Goal: Information Seeking & Learning: Learn about a topic

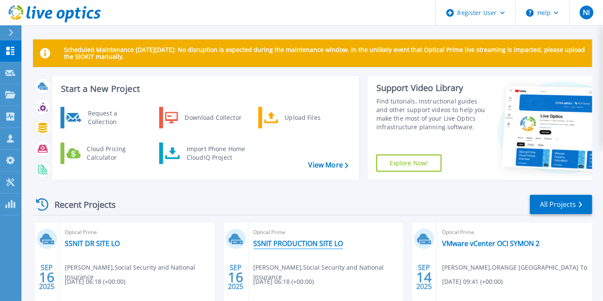
click at [306, 244] on link "SSNIT PRODUCTION SITE LO" at bounding box center [299, 243] width 90 height 9
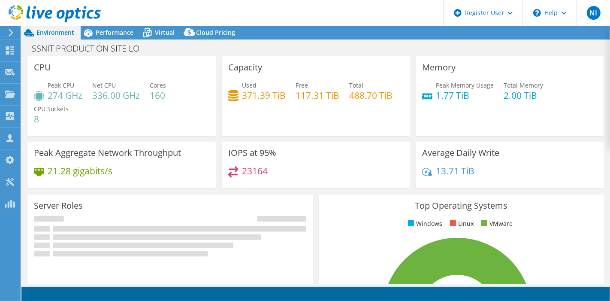
click at [117, 31] on span "Performance" at bounding box center [115, 32] width 38 height 8
select select "USD"
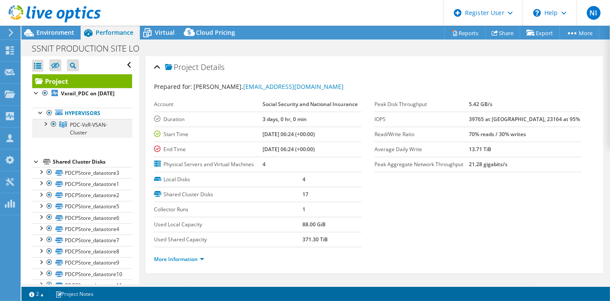
click at [48, 127] on div at bounding box center [45, 123] width 9 height 9
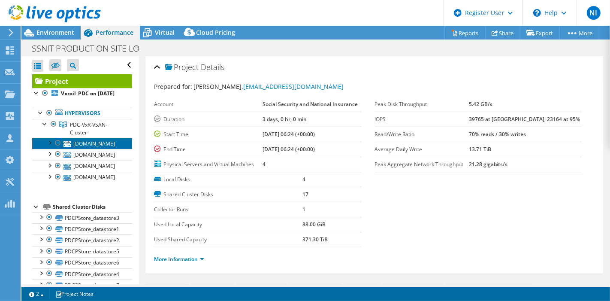
click at [94, 149] on link "[DOMAIN_NAME]" at bounding box center [82, 143] width 100 height 11
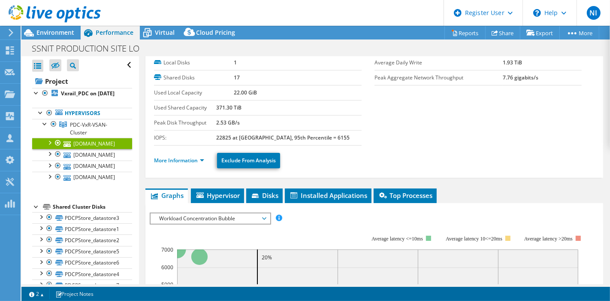
scroll to position [48, 0]
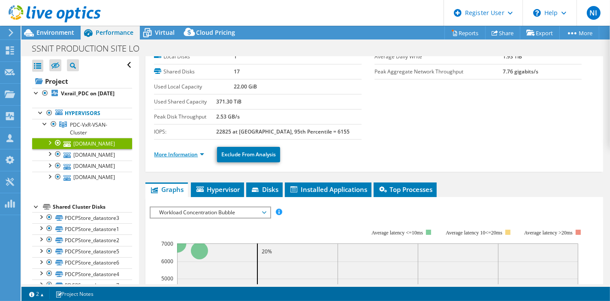
click at [197, 153] on link "More Information" at bounding box center [179, 154] width 50 height 7
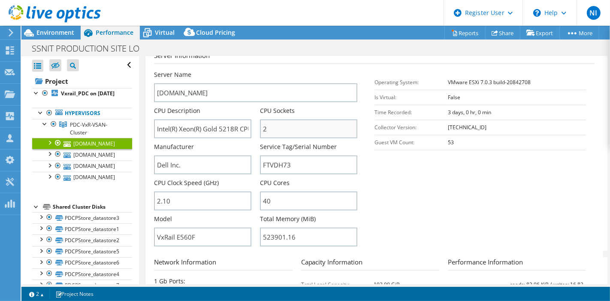
scroll to position [191, 0]
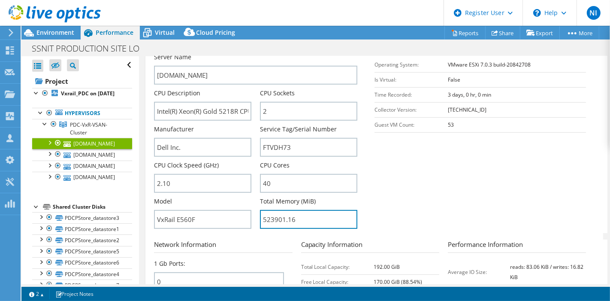
drag, startPoint x: 267, startPoint y: 218, endPoint x: 257, endPoint y: 214, distance: 10.2
click at [257, 53] on div "Server Name [DOMAIN_NAME] CPU Description Intel(R) Xeon(R) Gold 5218R CPU @ 2.1…" at bounding box center [260, 53] width 212 height 0
drag, startPoint x: 271, startPoint y: 216, endPoint x: 256, endPoint y: 220, distance: 15.5
click at [256, 53] on div "Server Name [DOMAIN_NAME] CPU Description Intel(R) Xeon(R) Gold 5218R CPU @ 2.1…" at bounding box center [260, 53] width 212 height 0
click at [439, 193] on section "Server Information Server Name [DOMAIN_NAME] CPU Description Intel(R) Xeon(R) G…" at bounding box center [376, 133] width 445 height 200
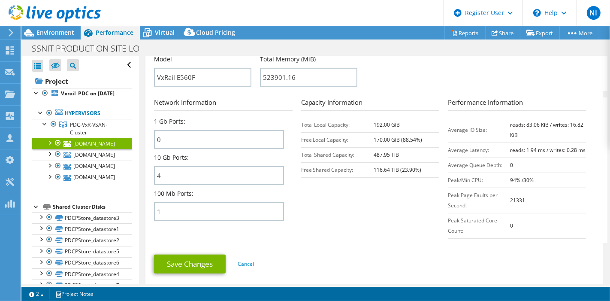
scroll to position [333, 0]
click at [359, 242] on section "Network Information 1 Gb Ports: 0 10 Gb Ports: 4 100 Mb Ports: 1 Capacity Infor…" at bounding box center [376, 169] width 445 height 145
click at [330, 234] on section "Network Information 1 Gb Ports: 0 10 Gb Ports: 4 100 Mb Ports: 1 Capacity Infor…" at bounding box center [376, 169] width 445 height 145
click at [322, 233] on section "Network Information 1 Gb Ports: 0 10 Gb Ports: 4 100 Mb Ports: 1 Capacity Infor…" at bounding box center [376, 169] width 445 height 145
click at [74, 119] on link "Hypervisors" at bounding box center [82, 113] width 100 height 11
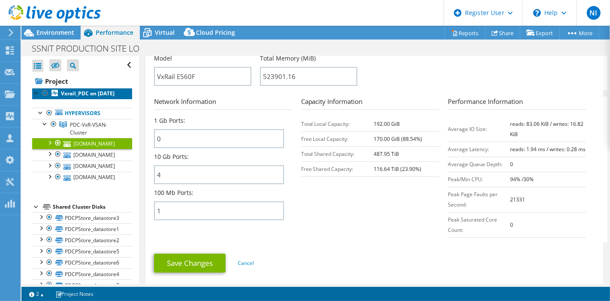
click at [86, 96] on b "Vxrail_PDC on [DATE]" at bounding box center [88, 93] width 54 height 7
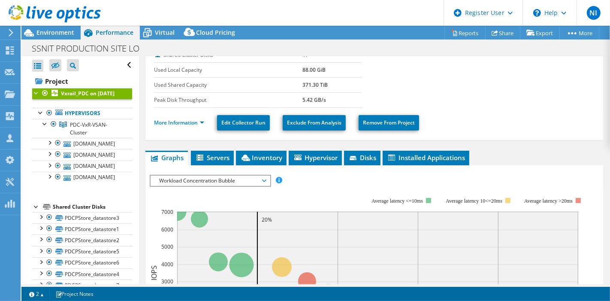
scroll to position [0, 0]
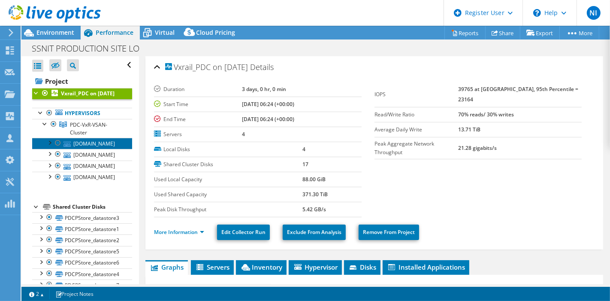
click at [87, 149] on link "[DOMAIN_NAME]" at bounding box center [82, 143] width 100 height 11
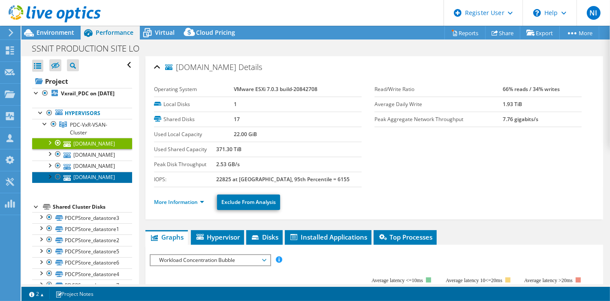
click at [91, 183] on link "[DOMAIN_NAME]" at bounding box center [82, 177] width 100 height 11
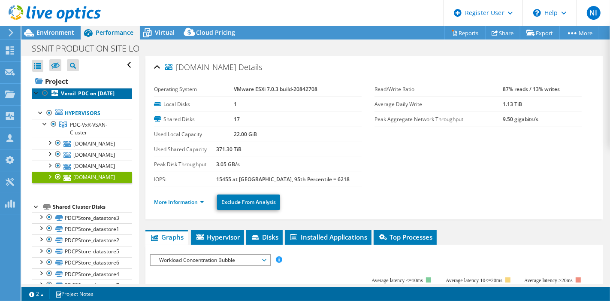
click at [71, 95] on b "Vxrail_PDC on [DATE]" at bounding box center [88, 93] width 54 height 7
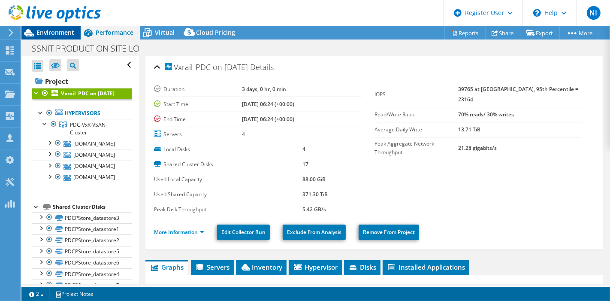
click at [53, 34] on span "Environment" at bounding box center [55, 32] width 38 height 8
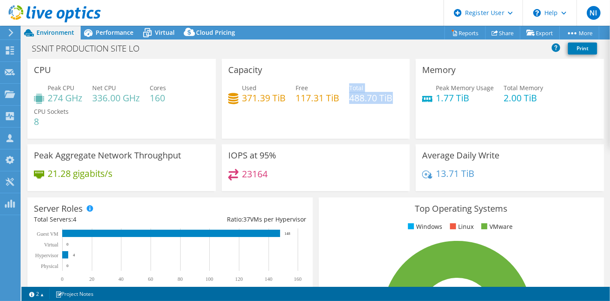
drag, startPoint x: 346, startPoint y: 97, endPoint x: 391, endPoint y: 102, distance: 45.3
click at [391, 102] on div "Used 371.39 TiB Free 117.31 TiB Total 488.70 TiB" at bounding box center [316, 97] width 176 height 28
click at [336, 116] on div "Capacity Used 371.39 TiB Free 117.31 TiB Total 488.70 TiB" at bounding box center [316, 99] width 188 height 80
drag, startPoint x: 500, startPoint y: 102, endPoint x: 537, endPoint y: 98, distance: 36.6
click at [537, 98] on h4 "2.00 TiB" at bounding box center [523, 97] width 39 height 9
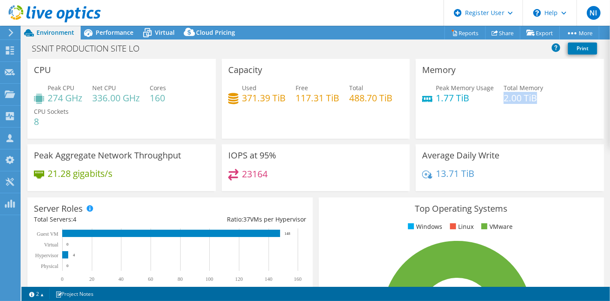
click at [181, 12] on header "NI Dell User [PERSON_NAME] [PERSON_NAME][EMAIL_ADDRESS][DOMAIN_NAME] Dell My Pr…" at bounding box center [305, 13] width 610 height 26
click at [108, 33] on span "Performance" at bounding box center [115, 32] width 38 height 8
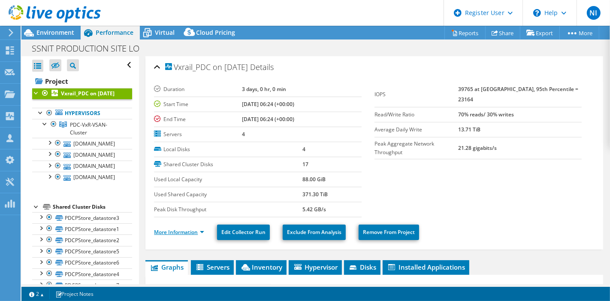
click at [204, 228] on link "More Information" at bounding box center [179, 231] width 50 height 7
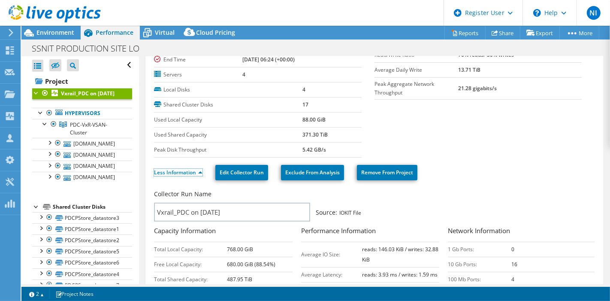
scroll to position [48, 0]
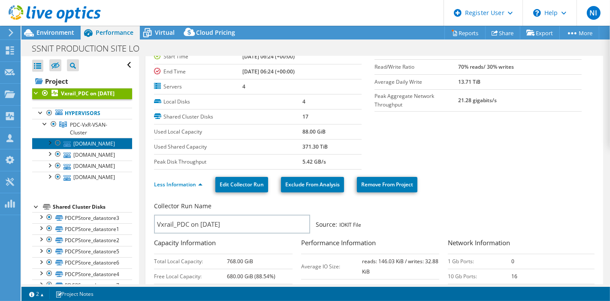
click at [91, 149] on link "[DOMAIN_NAME]" at bounding box center [82, 143] width 100 height 11
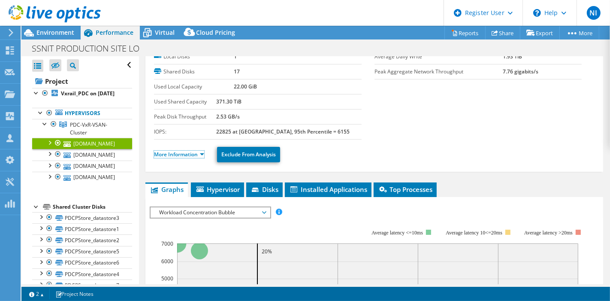
click at [196, 155] on link "More Information" at bounding box center [179, 154] width 50 height 7
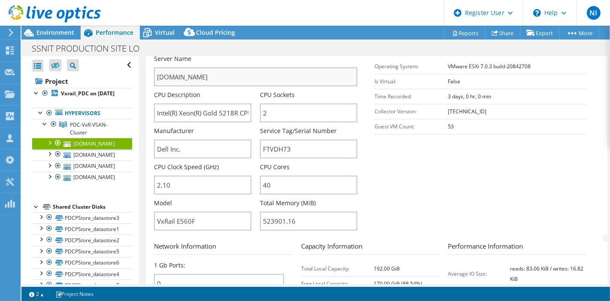
scroll to position [191, 0]
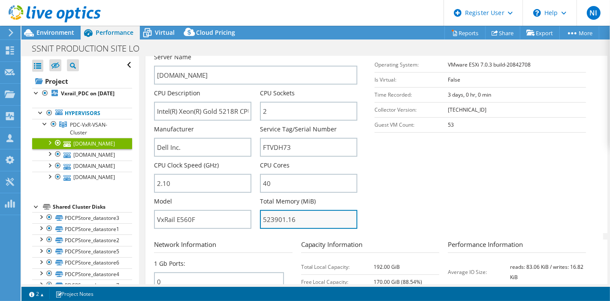
drag, startPoint x: 260, startPoint y: 218, endPoint x: 273, endPoint y: 216, distance: 13.1
click at [273, 216] on input "523901.16" at bounding box center [308, 219] width 97 height 19
click at [461, 208] on section "Server Information Server Name [DOMAIN_NAME] CPU Description Intel(R) Xeon(R) G…" at bounding box center [376, 133] width 445 height 200
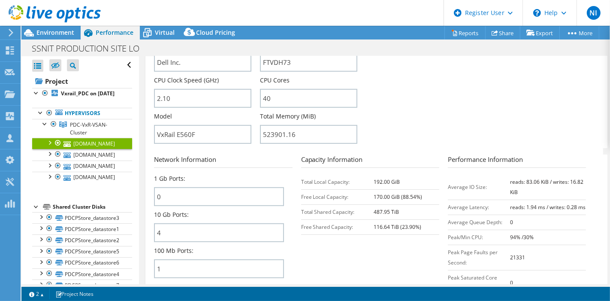
scroll to position [217, 0]
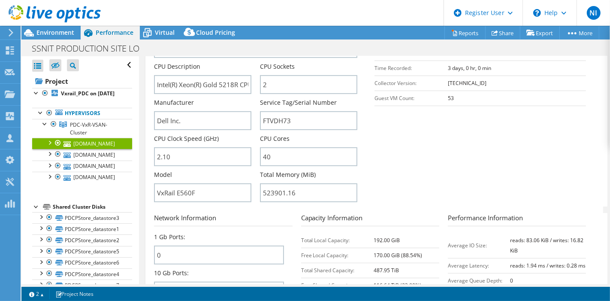
click at [491, 165] on section "Server Information Server Name [DOMAIN_NAME] CPU Description Intel(R) Xeon(R) G…" at bounding box center [376, 106] width 445 height 200
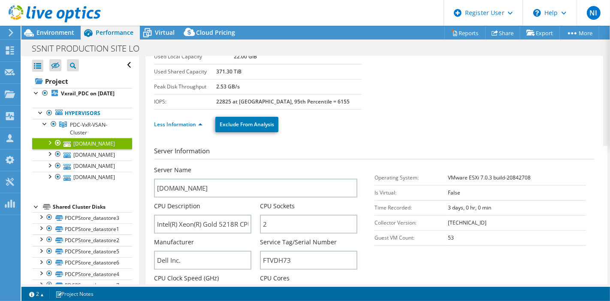
scroll to position [0, 0]
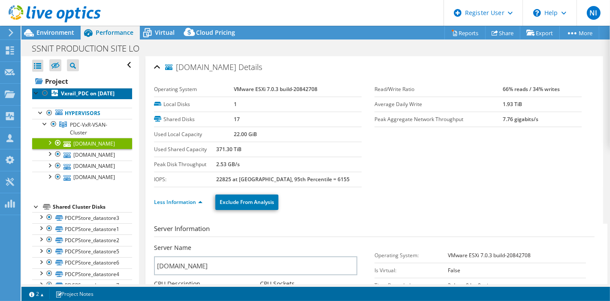
click at [82, 97] on b "Vxrail_PDC on [DATE]" at bounding box center [88, 93] width 54 height 7
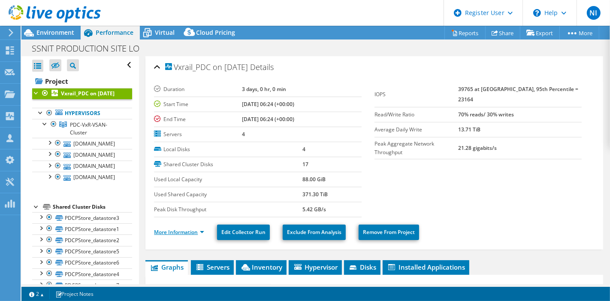
click at [189, 231] on link "More Information" at bounding box center [179, 231] width 50 height 7
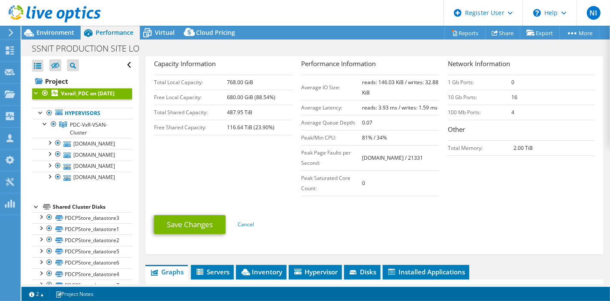
scroll to position [238, 0]
